Goal: Information Seeking & Learning: Learn about a topic

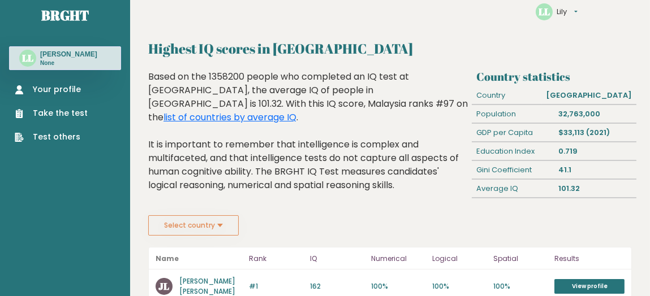
scroll to position [17, 0]
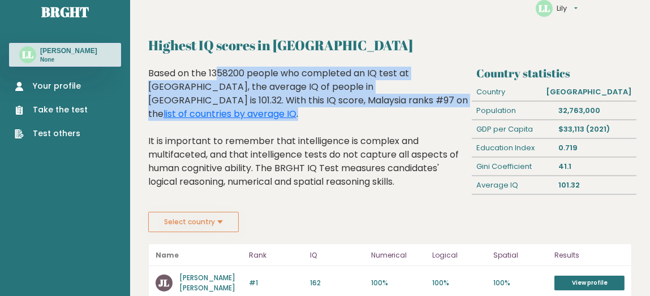
drag, startPoint x: 149, startPoint y: 75, endPoint x: 429, endPoint y: 94, distance: 280.7
click at [429, 94] on div "Based on the 1358200 people who completed an IQ test at BRGHT, the average IQ o…" at bounding box center [308, 136] width 320 height 139
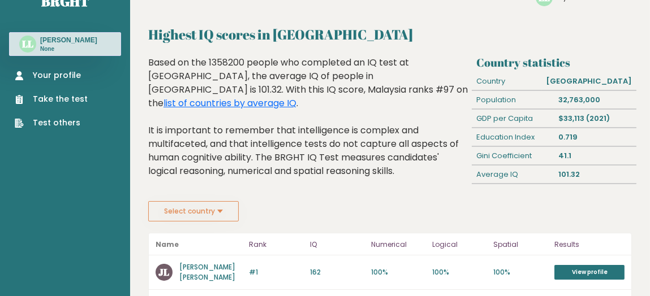
scroll to position [0, 0]
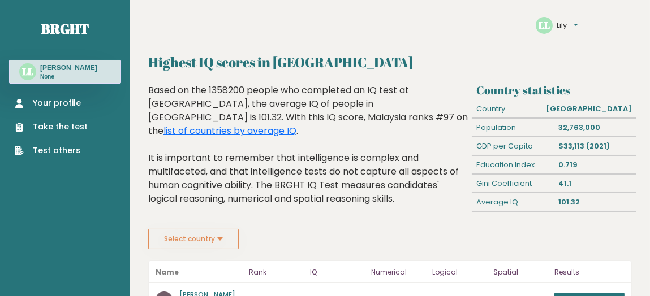
click at [57, 106] on link "Your profile" at bounding box center [51, 103] width 73 height 12
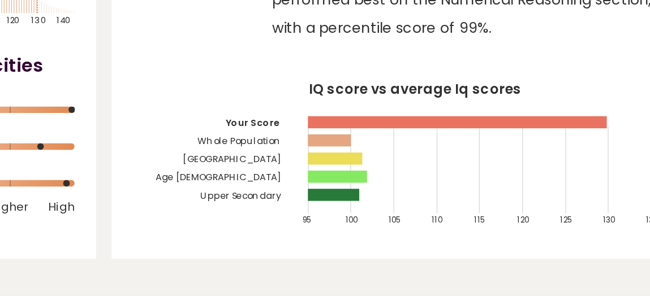
scroll to position [170, 0]
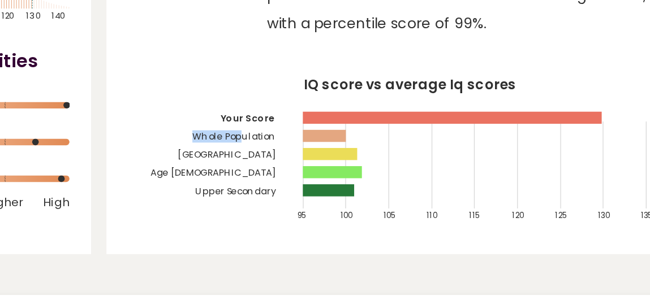
drag, startPoint x: 391, startPoint y: 87, endPoint x: 360, endPoint y: 80, distance: 32.0
click at [360, 80] on icon "IQ score vs average Iq scores 95 100 105 110 115 120 125 130 135 Your Score Who…" at bounding box center [475, 97] width 290 height 86
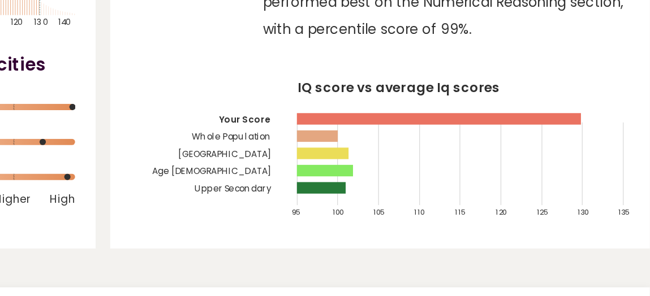
click at [403, 96] on tspan "[GEOGRAPHIC_DATA]" at bounding box center [385, 96] width 54 height 7
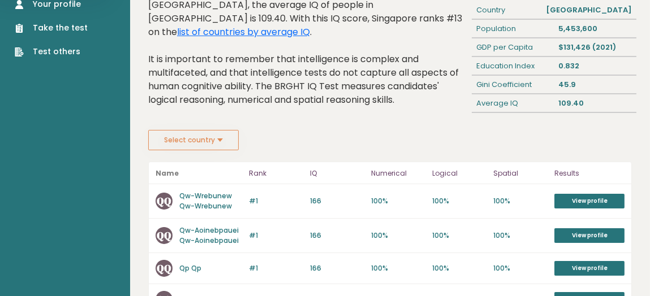
scroll to position [76, 0]
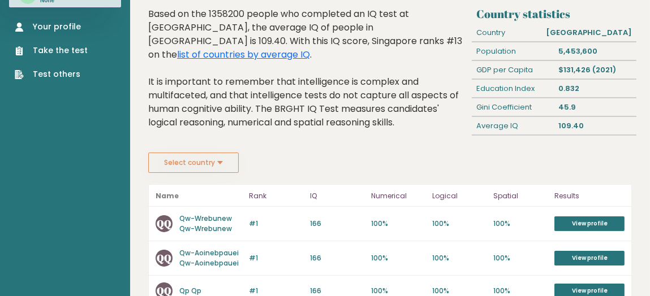
click at [57, 29] on link "Your profile" at bounding box center [51, 27] width 73 height 12
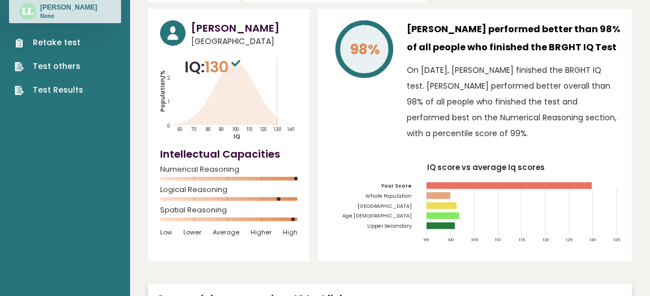
scroll to position [88, 0]
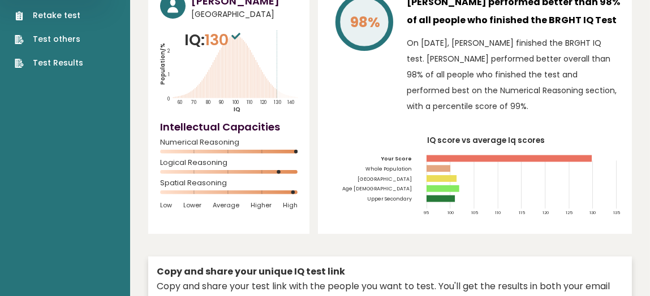
click at [385, 198] on tspan "Upper Secondary" at bounding box center [389, 199] width 45 height 7
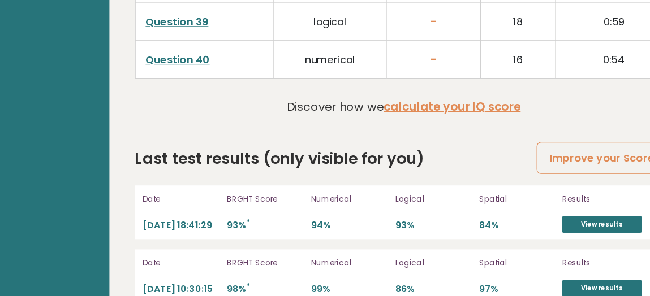
scroll to position [3033, 0]
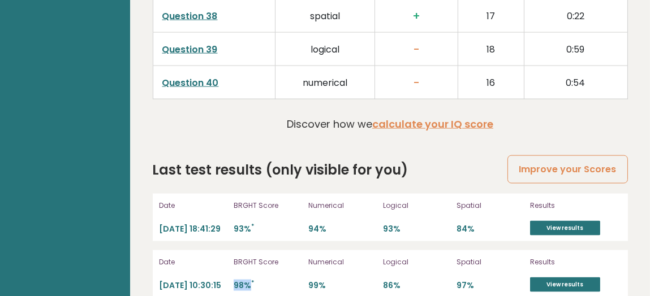
drag, startPoint x: 249, startPoint y: 268, endPoint x: 233, endPoint y: 267, distance: 16.4
click at [234, 281] on p "98% *" at bounding box center [268, 286] width 68 height 11
click at [244, 281] on p "98% *" at bounding box center [268, 286] width 68 height 11
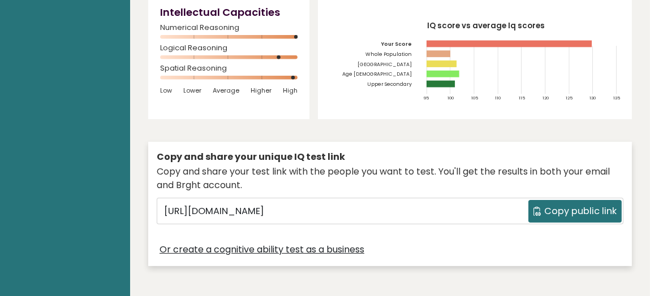
scroll to position [206, 0]
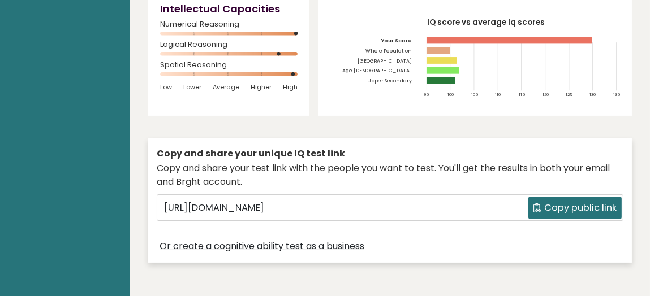
click at [401, 63] on tspan "Malaysia" at bounding box center [385, 61] width 54 height 7
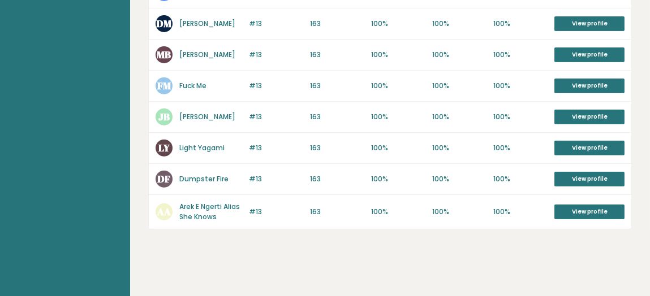
scroll to position [636, 0]
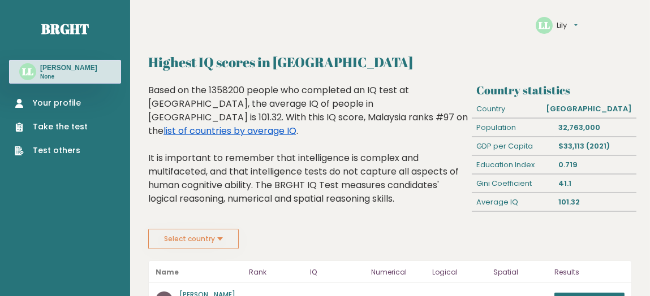
click at [296, 124] on link "list of countries by average IQ" at bounding box center [229, 130] width 133 height 13
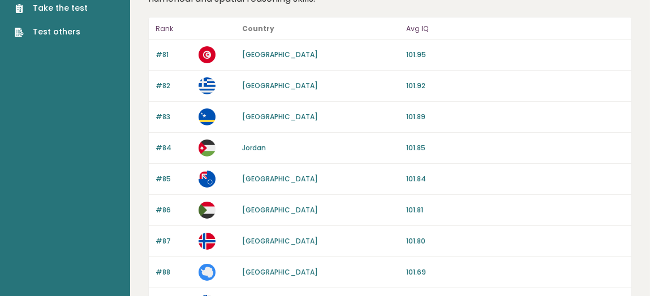
scroll to position [120, 0]
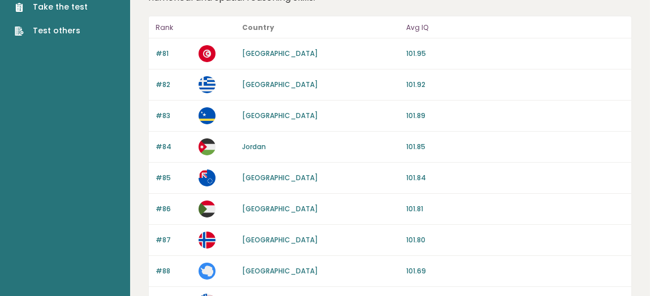
click at [253, 80] on link "Greece" at bounding box center [280, 85] width 76 height 10
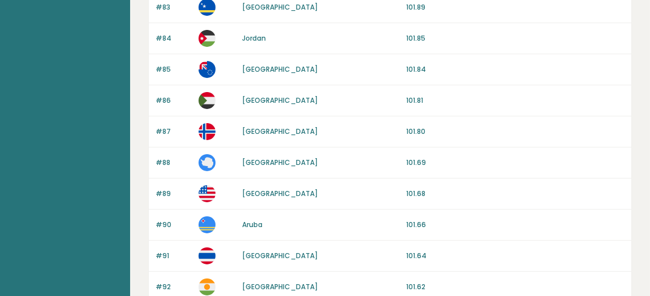
scroll to position [240, 0]
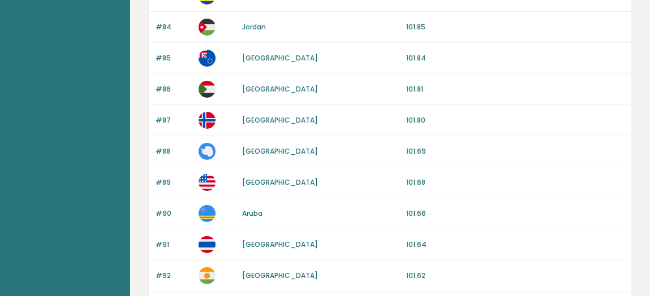
click at [260, 179] on link "United States of America" at bounding box center [280, 183] width 76 height 10
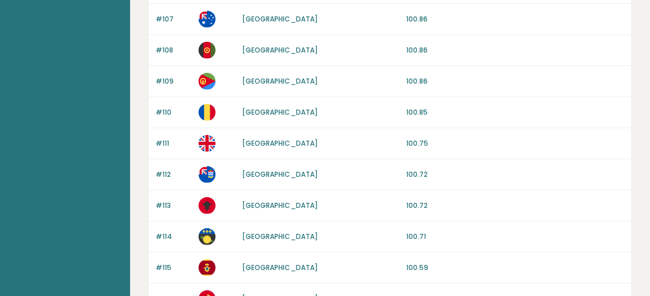
scroll to position [979, 0]
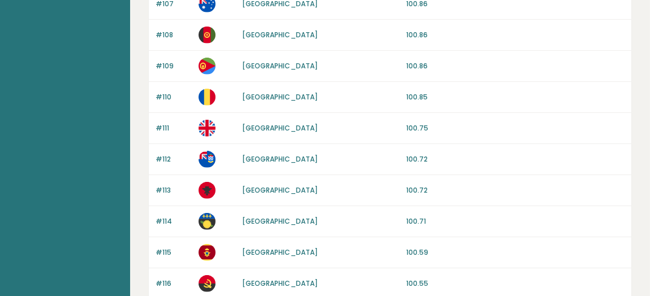
click at [265, 123] on link "United Kingdom" at bounding box center [280, 128] width 76 height 10
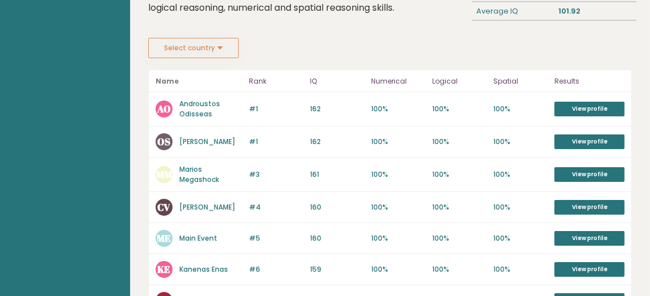
scroll to position [190, 0]
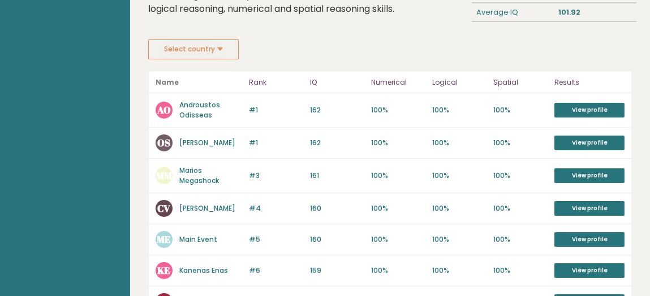
click at [195, 138] on link "[PERSON_NAME]" at bounding box center [207, 143] width 56 height 10
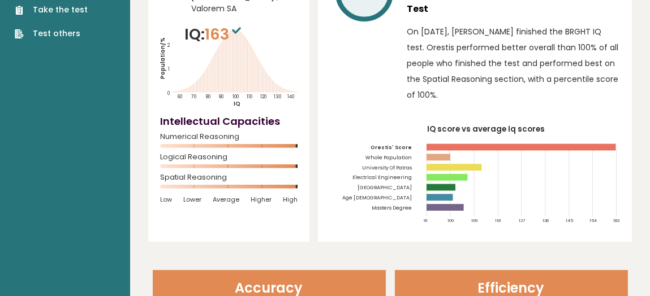
scroll to position [120, 0]
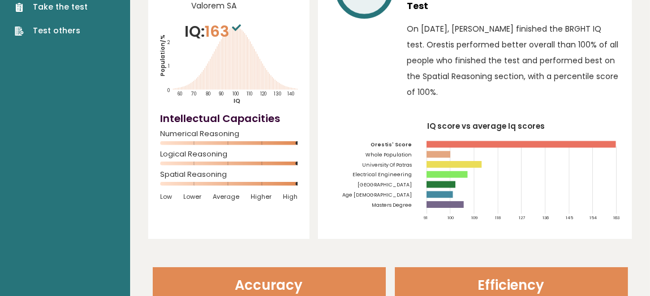
click at [390, 162] on tspan "University Of Patras" at bounding box center [387, 165] width 50 height 7
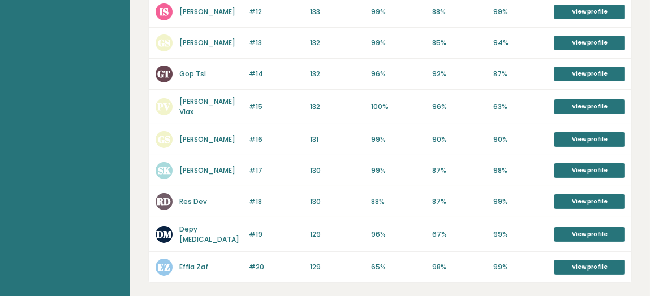
scroll to position [571, 0]
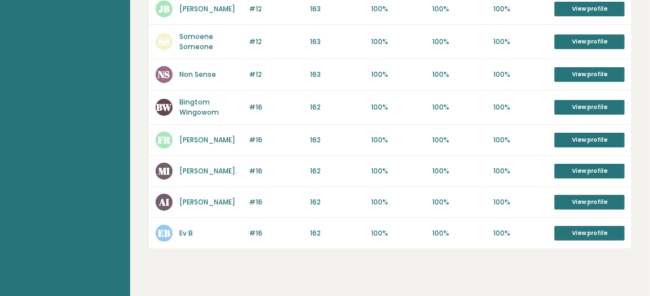
scroll to position [704, 0]
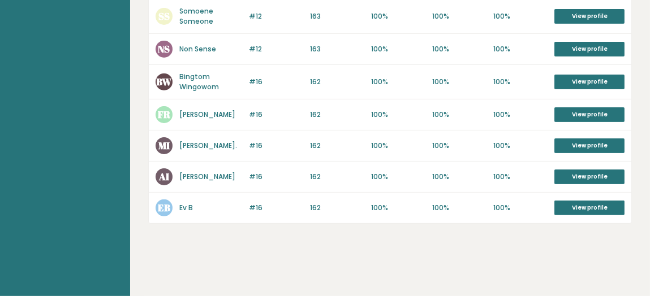
click at [191, 207] on link "Ev B" at bounding box center [186, 208] width 14 height 10
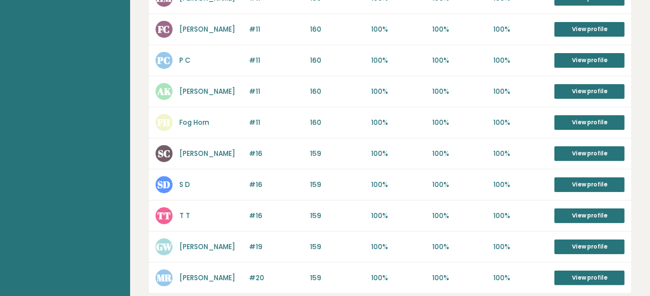
scroll to position [683, 0]
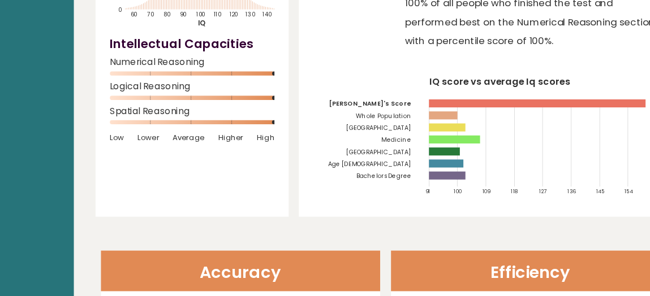
scroll to position [148, 0]
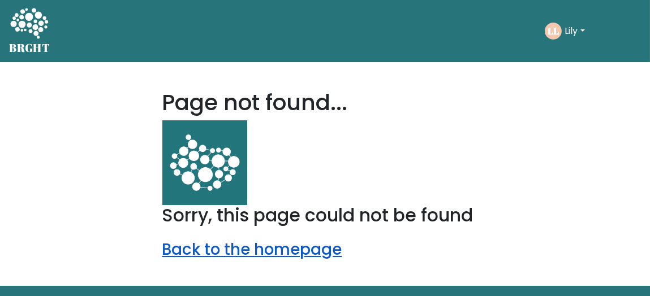
click at [270, 249] on link "Back to the homepage" at bounding box center [252, 250] width 180 height 22
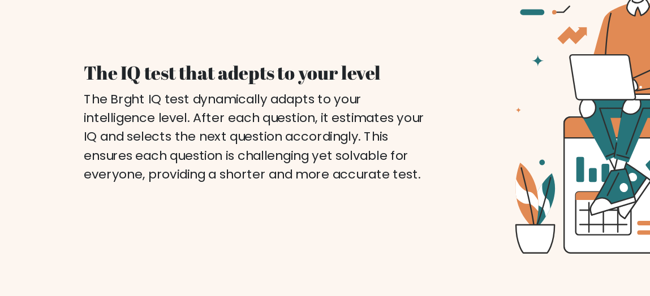
scroll to position [809, 0]
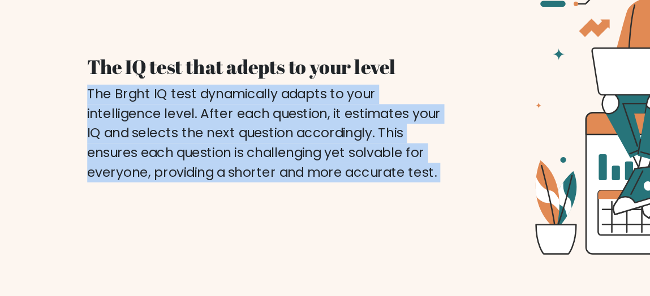
drag, startPoint x: 59, startPoint y: 128, endPoint x: 325, endPoint y: 187, distance: 272.4
click at [325, 187] on div "The IQ test that adepts to your level The Brght IQ test dynamically adapts to y…" at bounding box center [325, 139] width 557 height 251
click at [325, 187] on div at bounding box center [464, 139] width 278 height 251
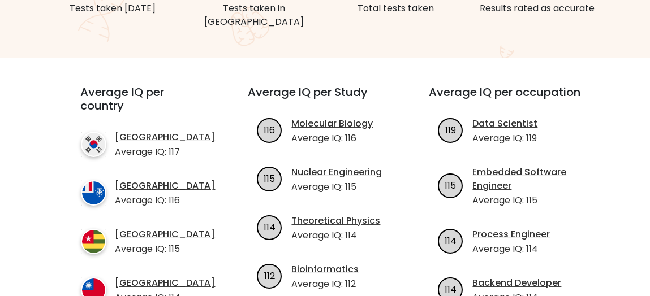
scroll to position [354, 0]
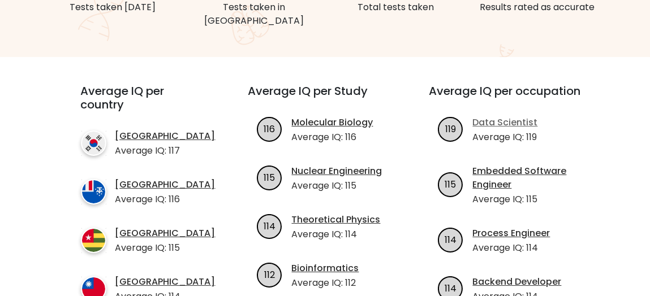
click at [499, 116] on link "Data Scientist" at bounding box center [504, 123] width 65 height 14
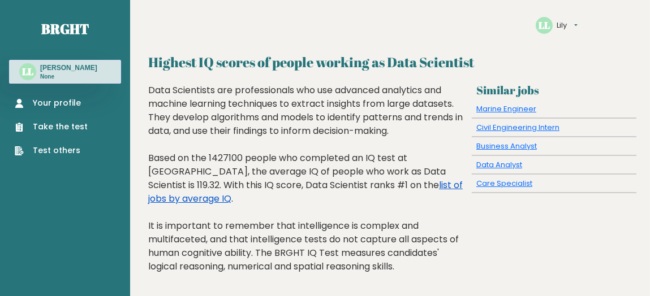
click at [393, 186] on link "list of jobs by average IQ" at bounding box center [305, 192] width 315 height 27
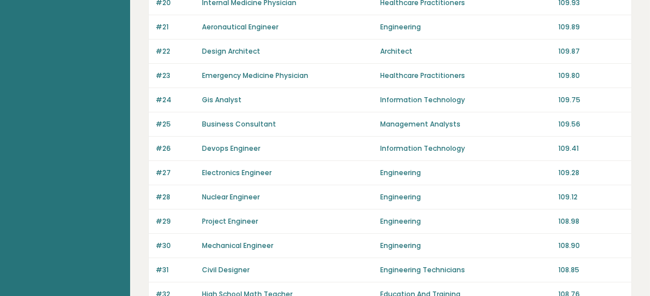
scroll to position [922, 0]
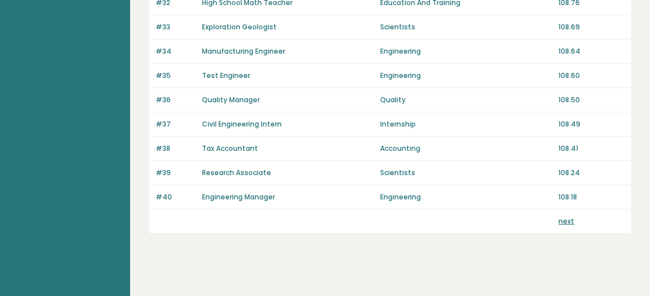
click at [566, 217] on link "next" at bounding box center [566, 222] width 16 height 10
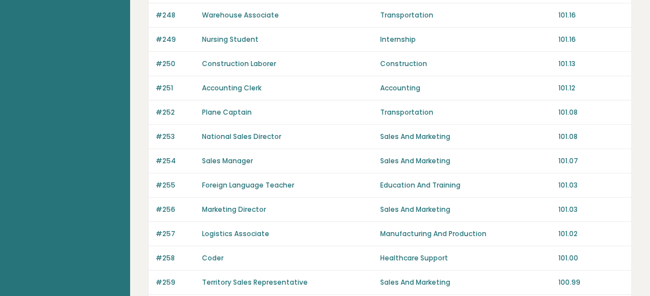
scroll to position [330, 0]
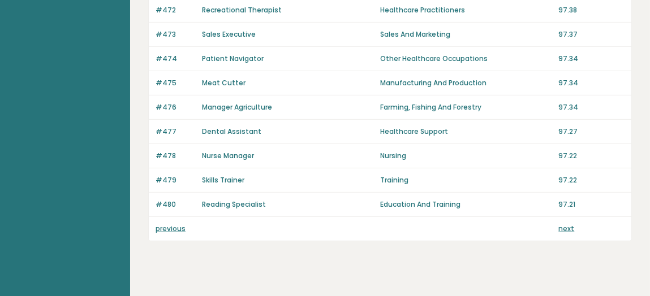
scroll to position [922, 0]
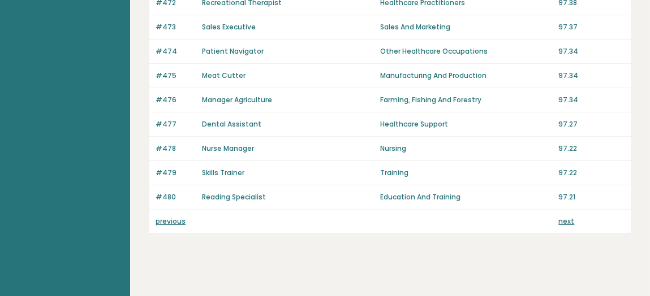
click at [162, 217] on link "previous" at bounding box center [171, 222] width 30 height 10
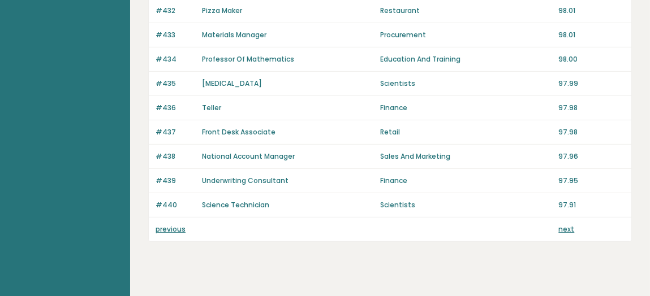
scroll to position [922, 0]
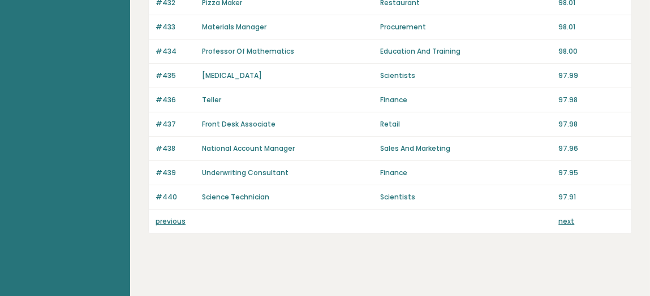
click at [184, 217] on link "previous" at bounding box center [171, 222] width 30 height 10
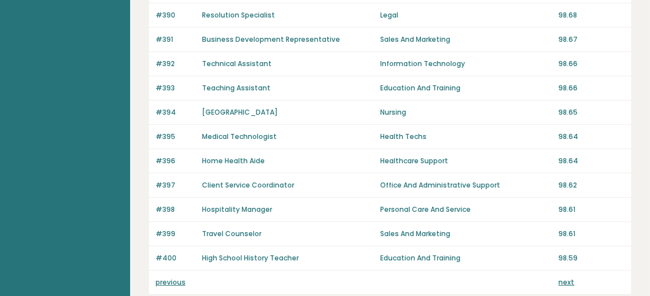
scroll to position [922, 0]
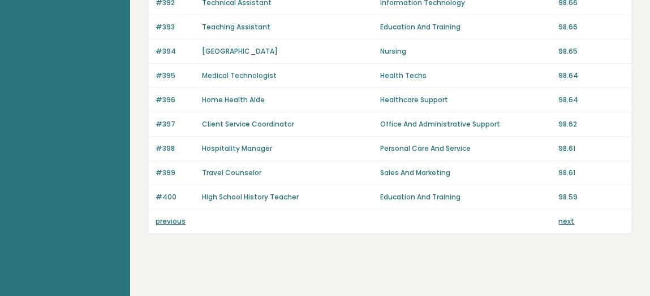
click at [569, 217] on link "next" at bounding box center [566, 222] width 16 height 10
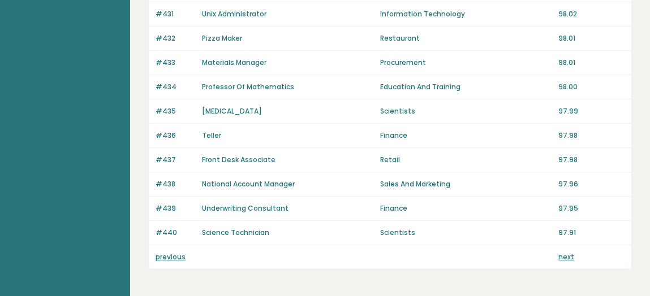
scroll to position [922, 0]
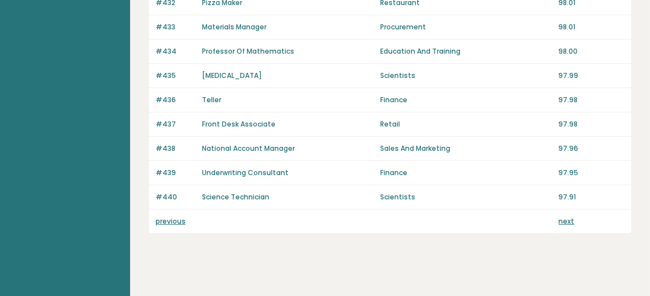
click at [574, 217] on div "next" at bounding box center [591, 222] width 66 height 10
click at [570, 217] on link "next" at bounding box center [566, 222] width 16 height 10
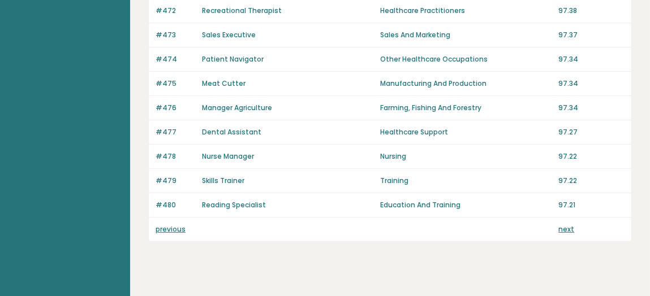
scroll to position [914, 0]
click at [571, 224] on link "next" at bounding box center [566, 229] width 16 height 10
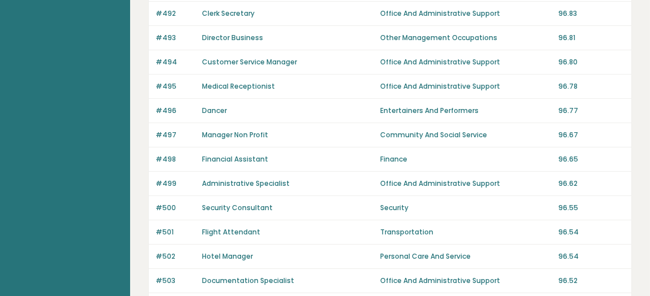
scroll to position [425, 0]
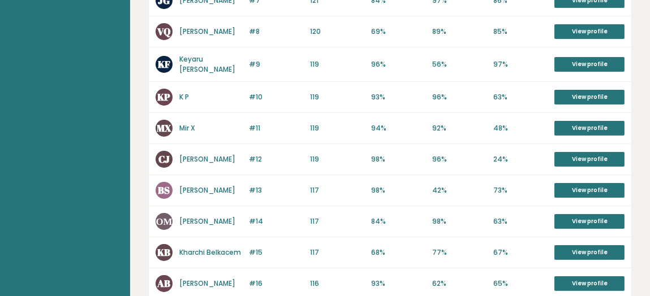
scroll to position [529, 0]
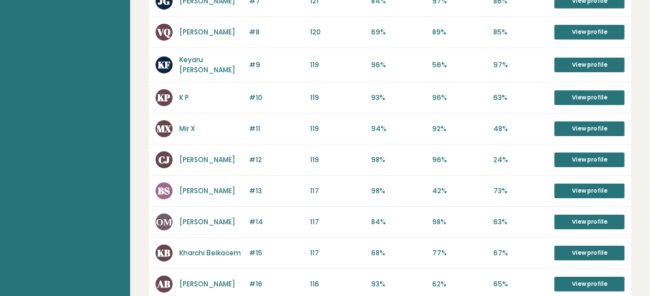
drag, startPoint x: 228, startPoint y: 209, endPoint x: 179, endPoint y: 196, distance: 50.9
click at [179, 217] on p "Олексій Маринченко" at bounding box center [207, 222] width 56 height 10
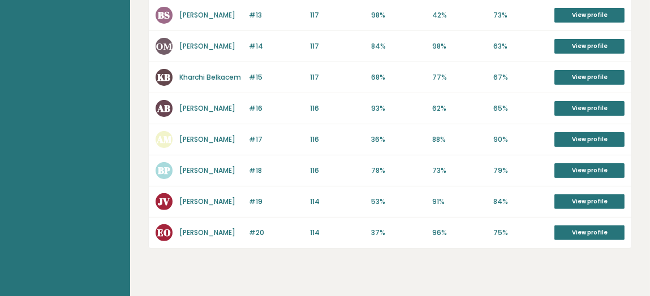
scroll to position [711, 0]
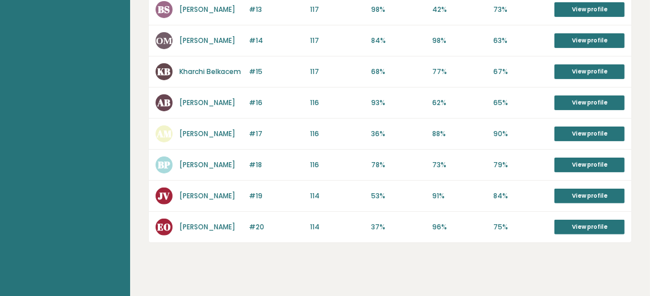
click at [186, 160] on link "[PERSON_NAME]" at bounding box center [207, 165] width 56 height 10
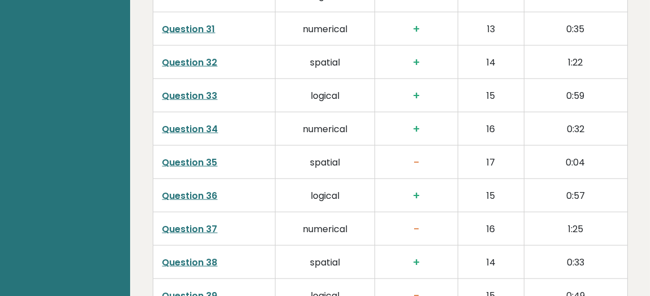
scroll to position [2867, 0]
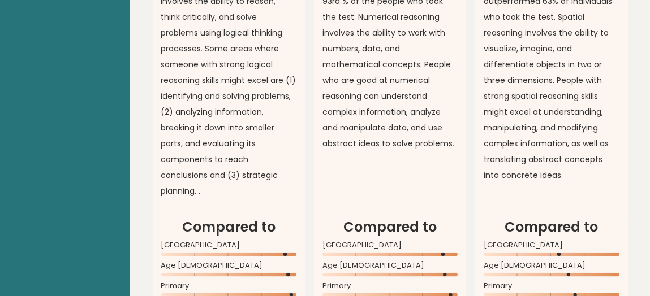
scroll to position [890, 0]
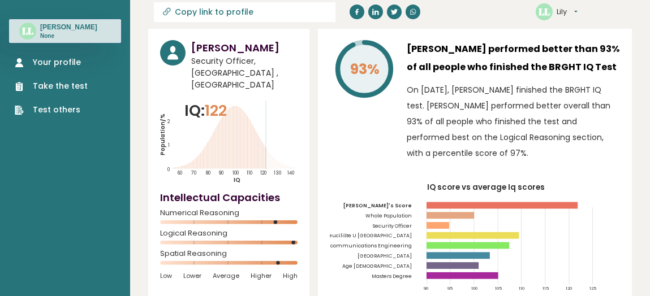
scroll to position [43, 0]
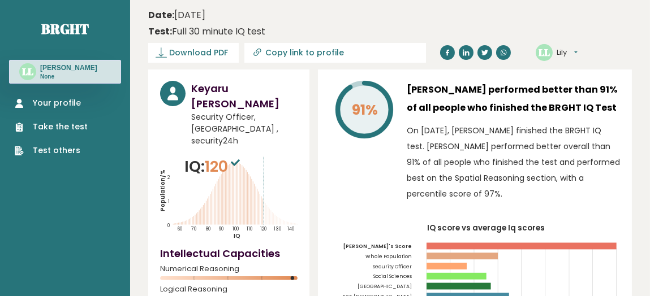
click at [57, 105] on link "Your profile" at bounding box center [51, 103] width 73 height 12
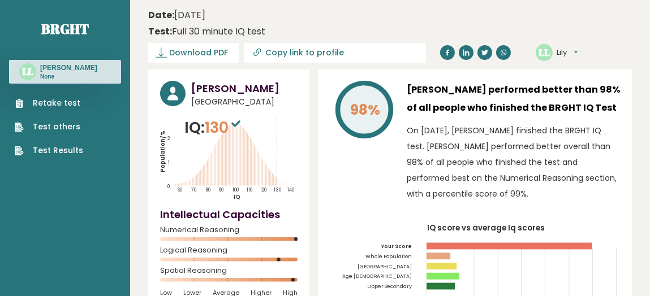
drag, startPoint x: 570, startPoint y: 142, endPoint x: 605, endPoint y: 187, distance: 57.3
click at [605, 187] on p "On October 03, 2025, Lily Letchumi finished the BRGHT IQ test. Lily performed b…" at bounding box center [513, 162] width 213 height 79
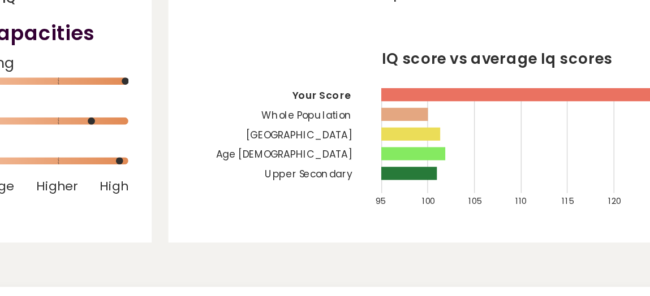
scroll to position [152, 0]
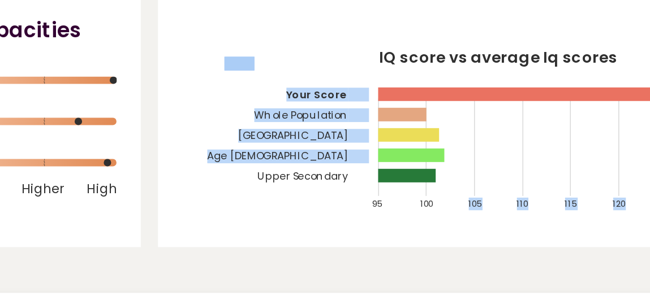
drag, startPoint x: 459, startPoint y: 124, endPoint x: 460, endPoint y: 140, distance: 16.4
click at [460, 140] on icon "IQ score vs average Iq scores 95 100 105 110 115 120 125 130 135 Your Score Who…" at bounding box center [475, 115] width 290 height 86
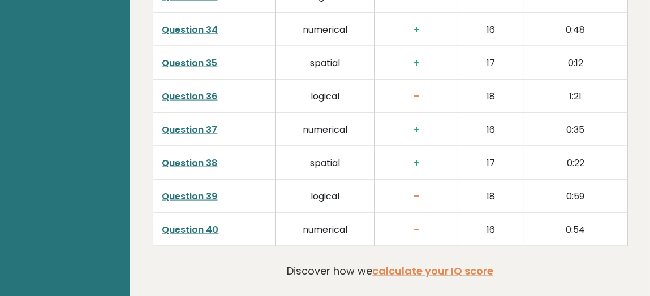
scroll to position [3035, 0]
